Goal: Task Accomplishment & Management: Use online tool/utility

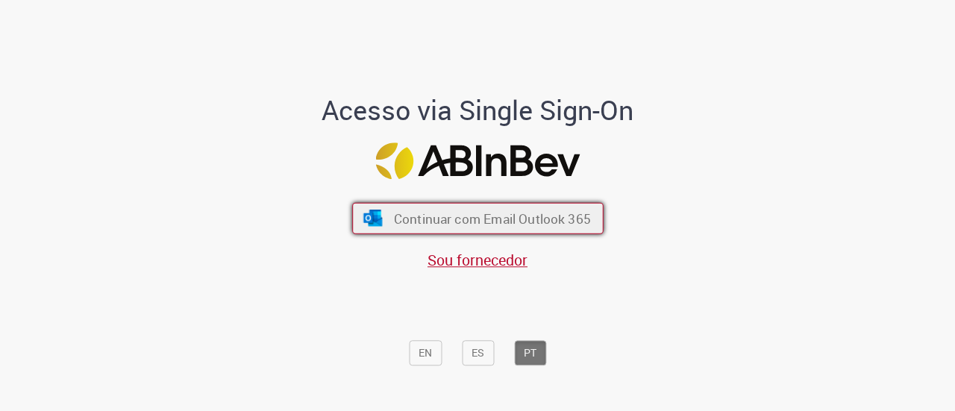
click at [426, 217] on span "Continuar com Email Outlook 365" at bounding box center [491, 218] width 197 height 17
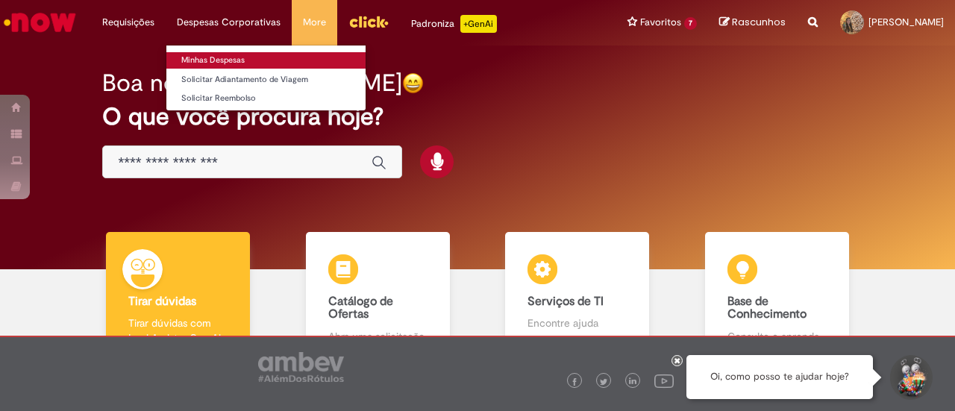
click at [266, 57] on link "Minhas Despesas" at bounding box center [265, 60] width 199 height 16
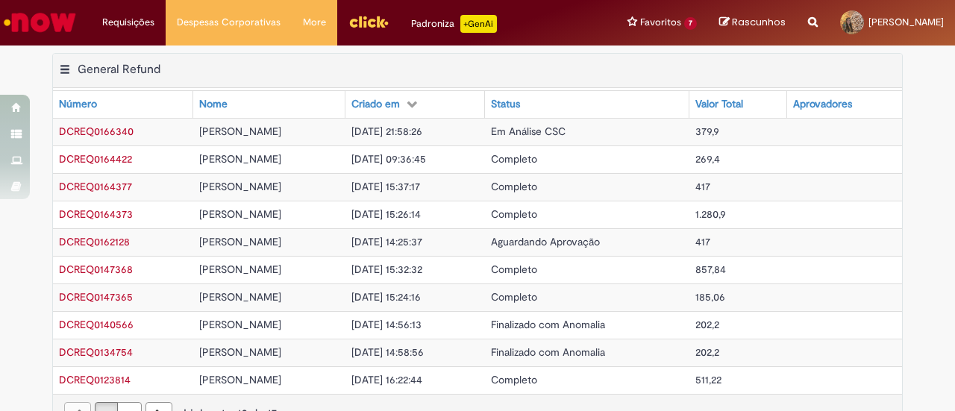
click at [422, 134] on span "25/08/2025 21:58:26" at bounding box center [387, 131] width 71 height 13
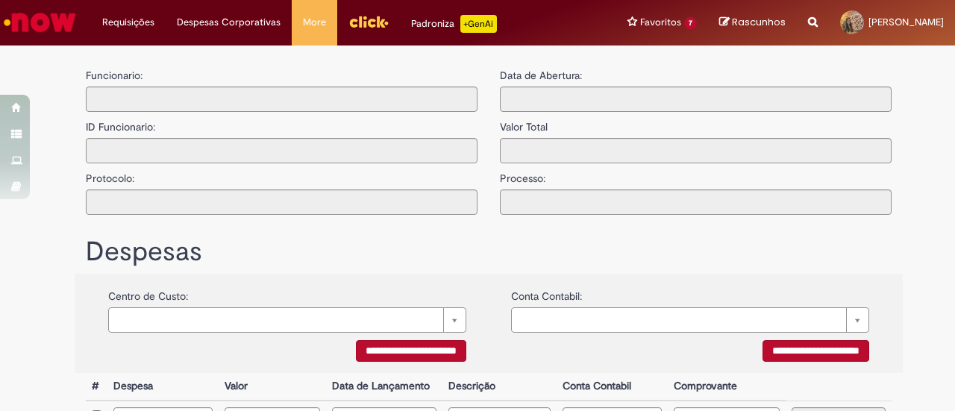
type input "**********"
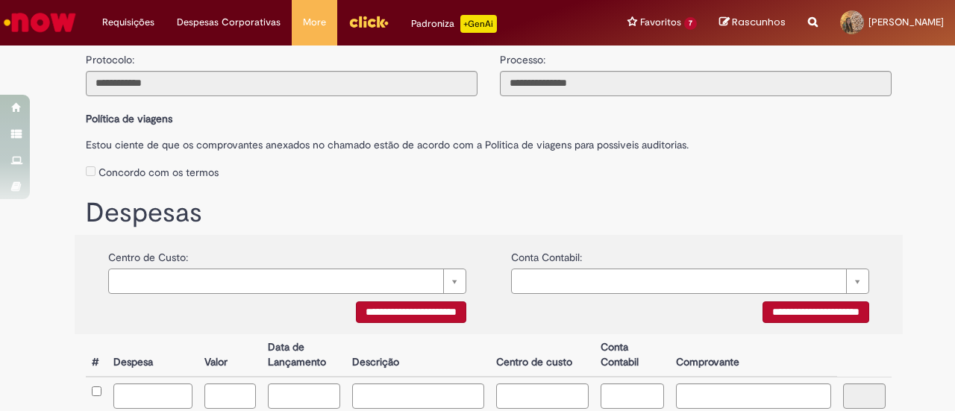
scroll to position [331, 0]
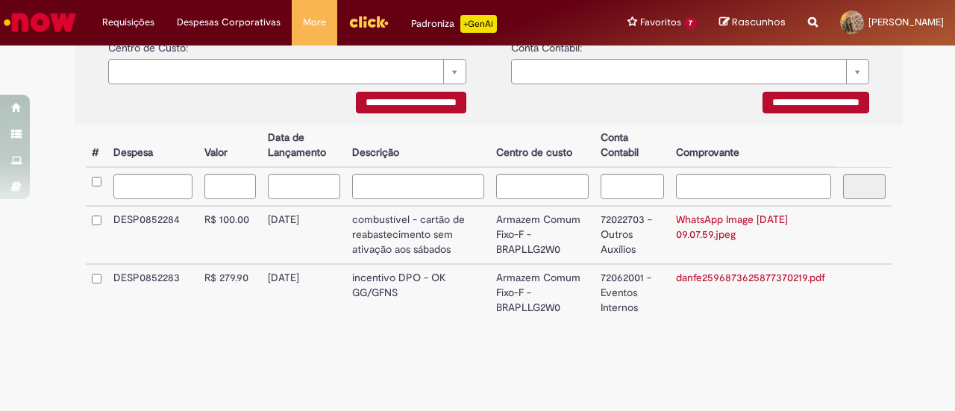
click at [490, 294] on td "Armazem Comum Fixo-F - BRAPLLG2W0" at bounding box center [542, 292] width 105 height 57
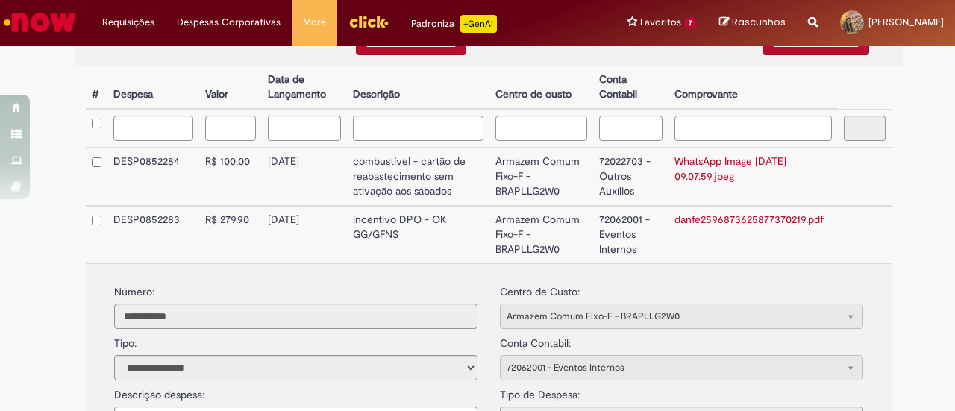
scroll to position [384, 0]
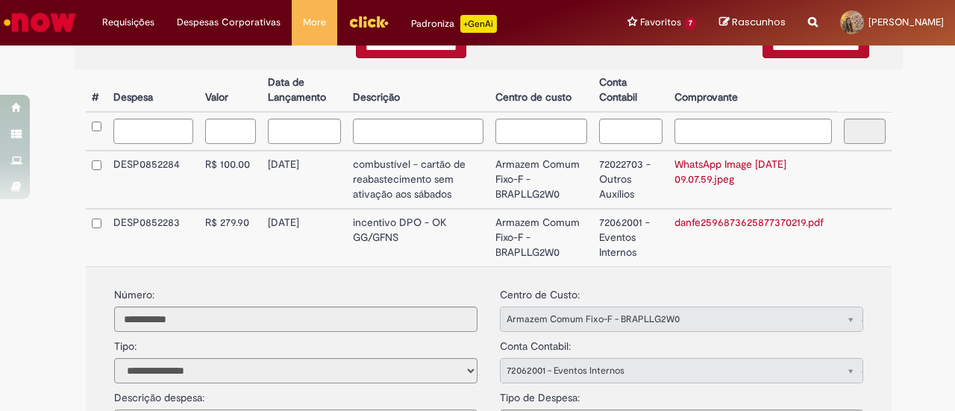
drag, startPoint x: 490, startPoint y: 294, endPoint x: 457, endPoint y: 199, distance: 101.3
click at [457, 199] on td "combustível - cartão de reabastecimento sem ativação aos sábados" at bounding box center [418, 180] width 143 height 58
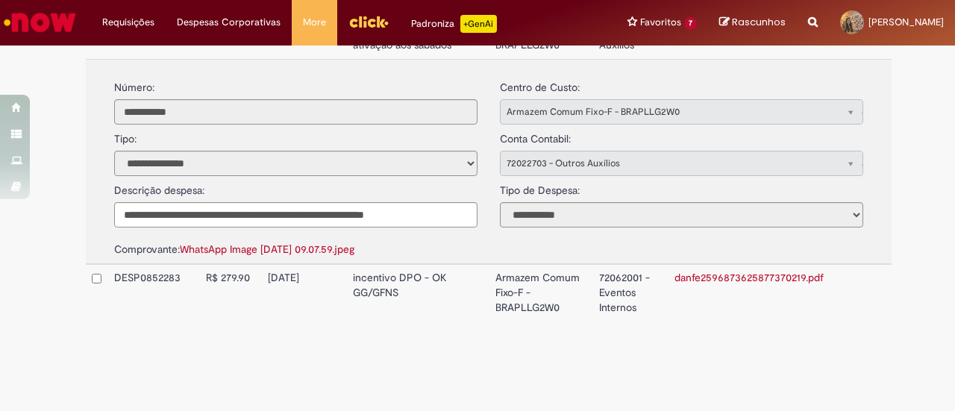
scroll to position [260, 0]
